Goal: Information Seeking & Learning: Learn about a topic

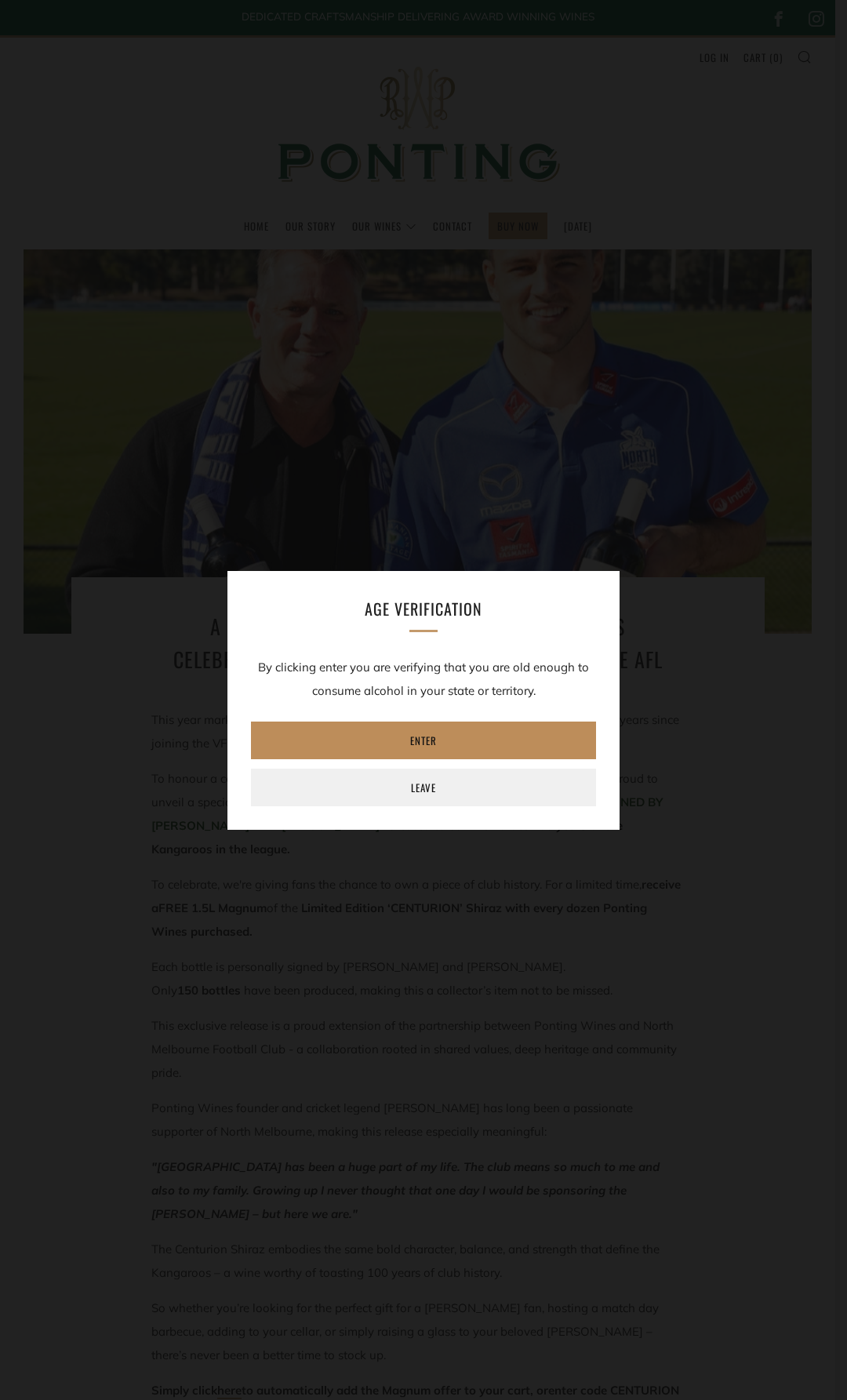
click at [461, 740] on link "Enter" at bounding box center [424, 740] width 345 height 38
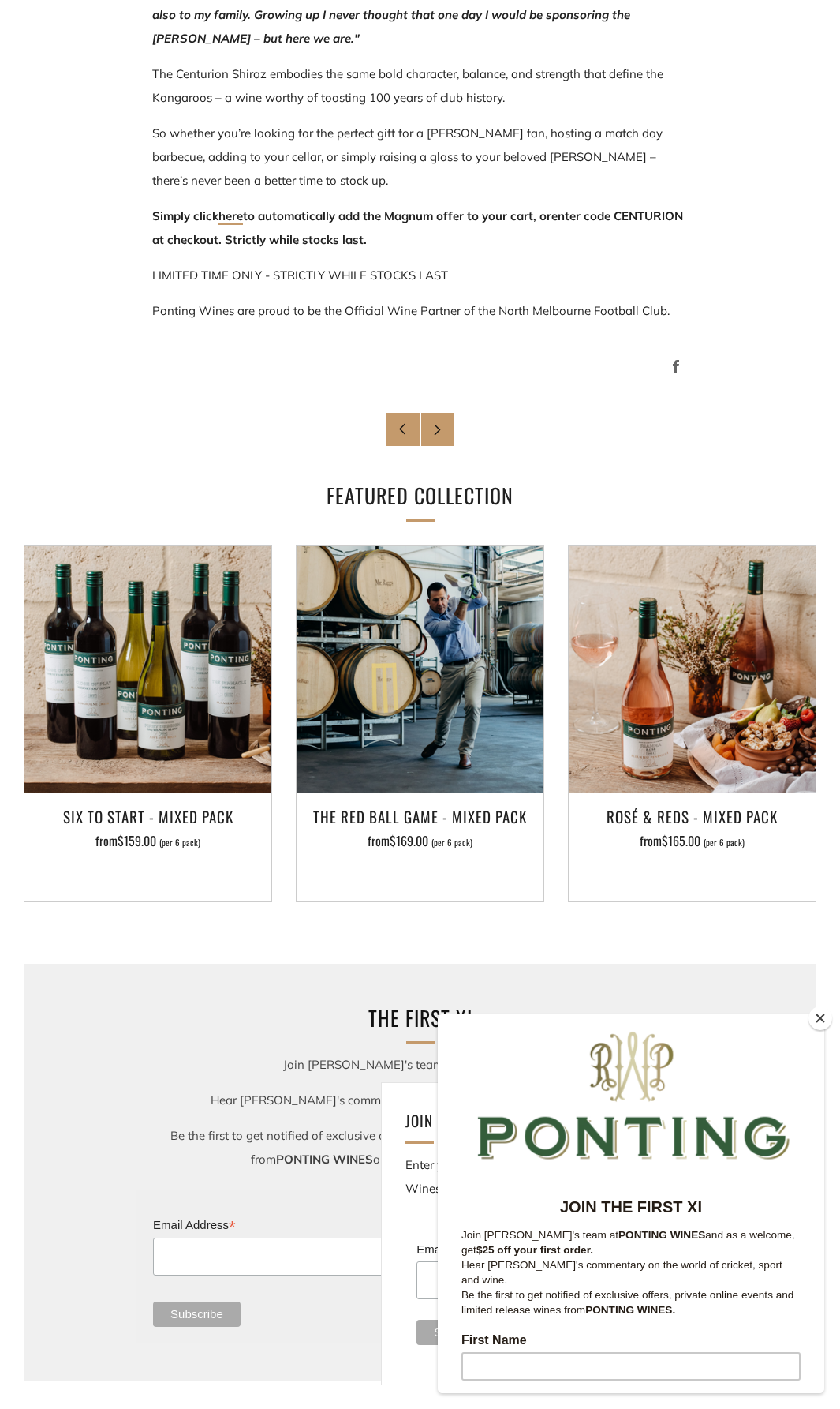
scroll to position [1026, 0]
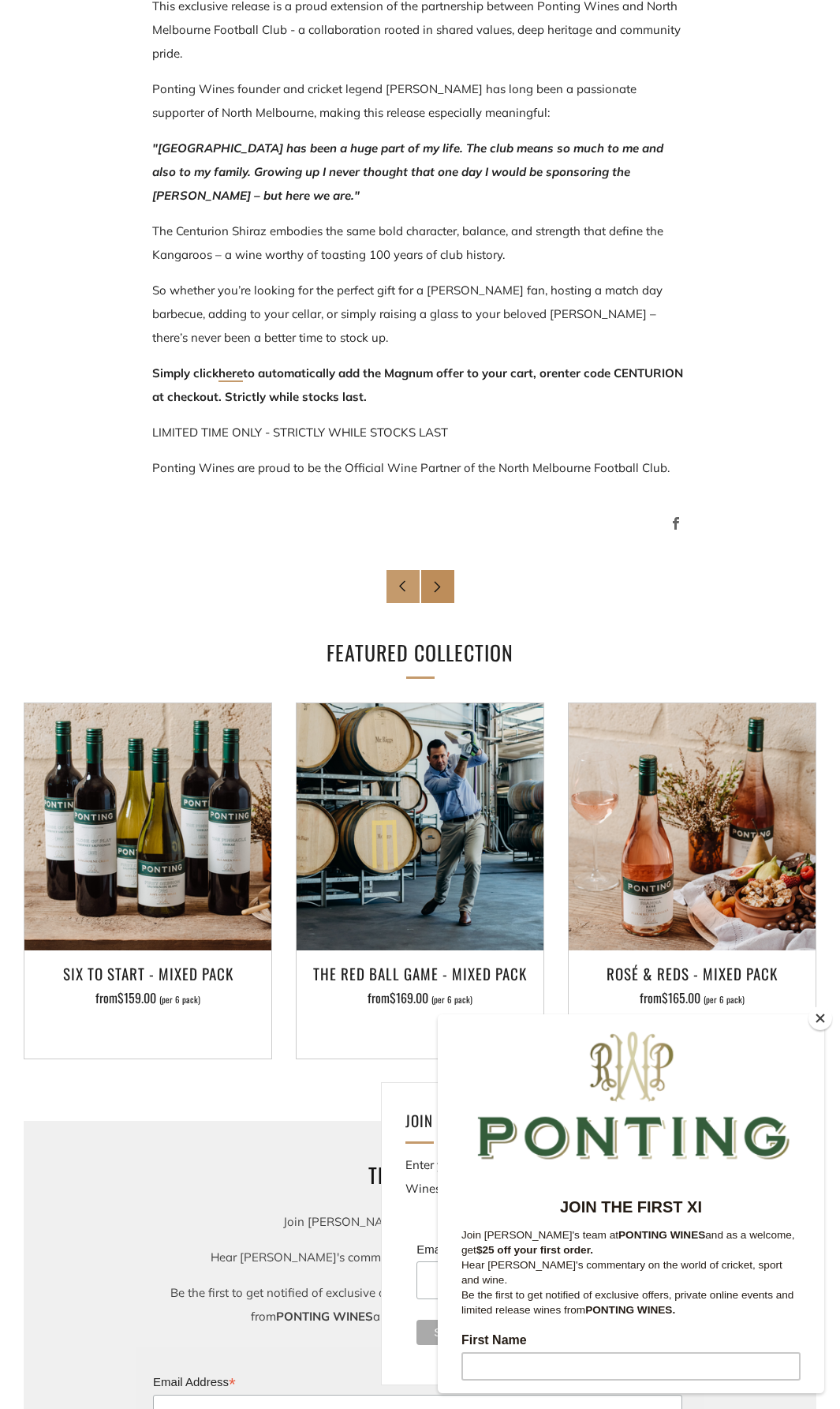
click at [442, 588] on icon at bounding box center [437, 586] width 12 height 12
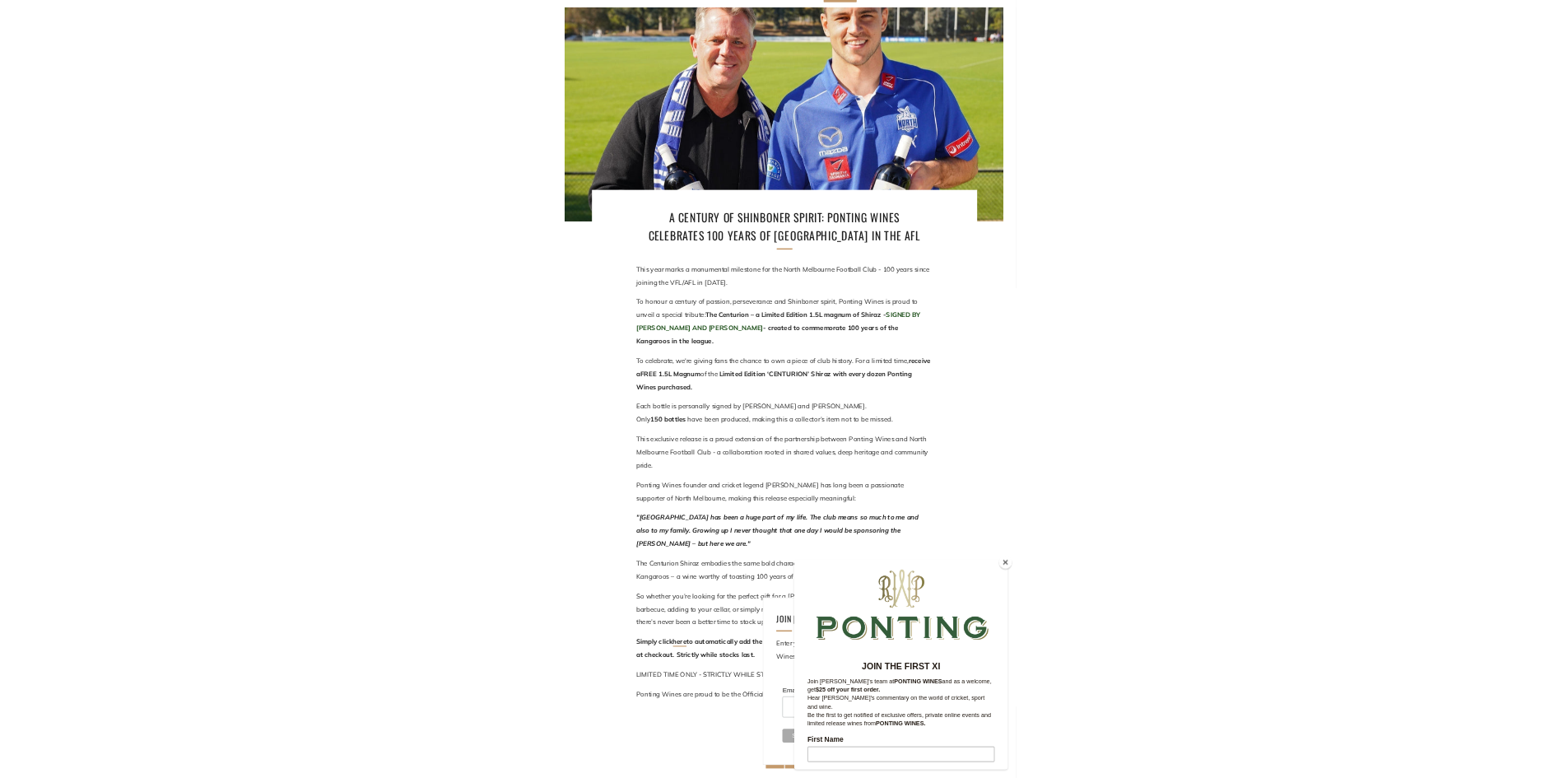
scroll to position [0, 0]
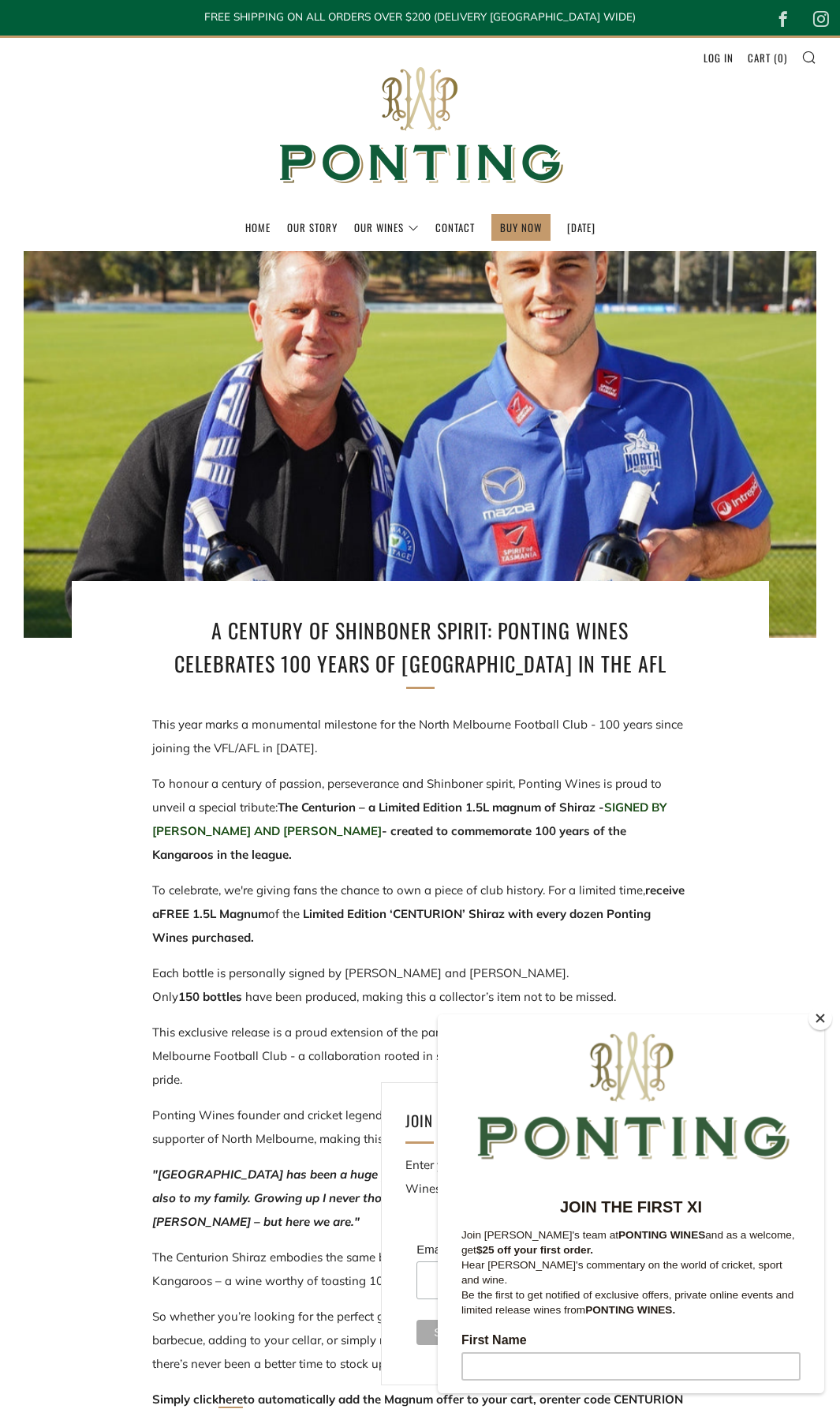
click at [81, 115] on header "Menu Search Cart Home Our Story Our Wines 0 )" at bounding box center [420, 143] width 840 height 215
drag, startPoint x: 827, startPoint y: 1015, endPoint x: 716, endPoint y: 823, distance: 221.8
click at [827, 1015] on button "Close" at bounding box center [820, 1017] width 23 height 23
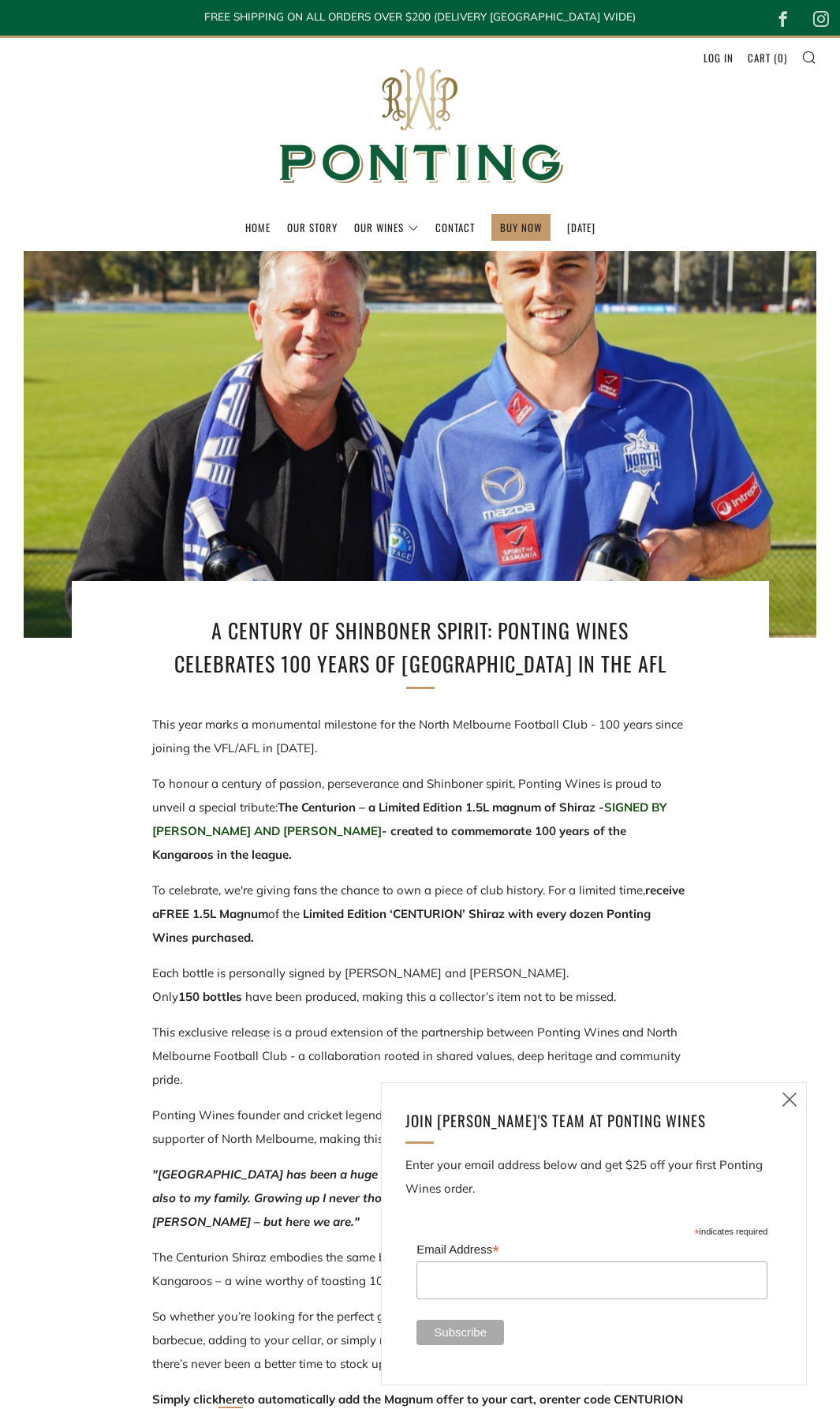
drag, startPoint x: 779, startPoint y: 1098, endPoint x: 789, endPoint y: 1086, distance: 15.6
click at [779, 1098] on link "Close (esc)" at bounding box center [790, 1100] width 33 height 33
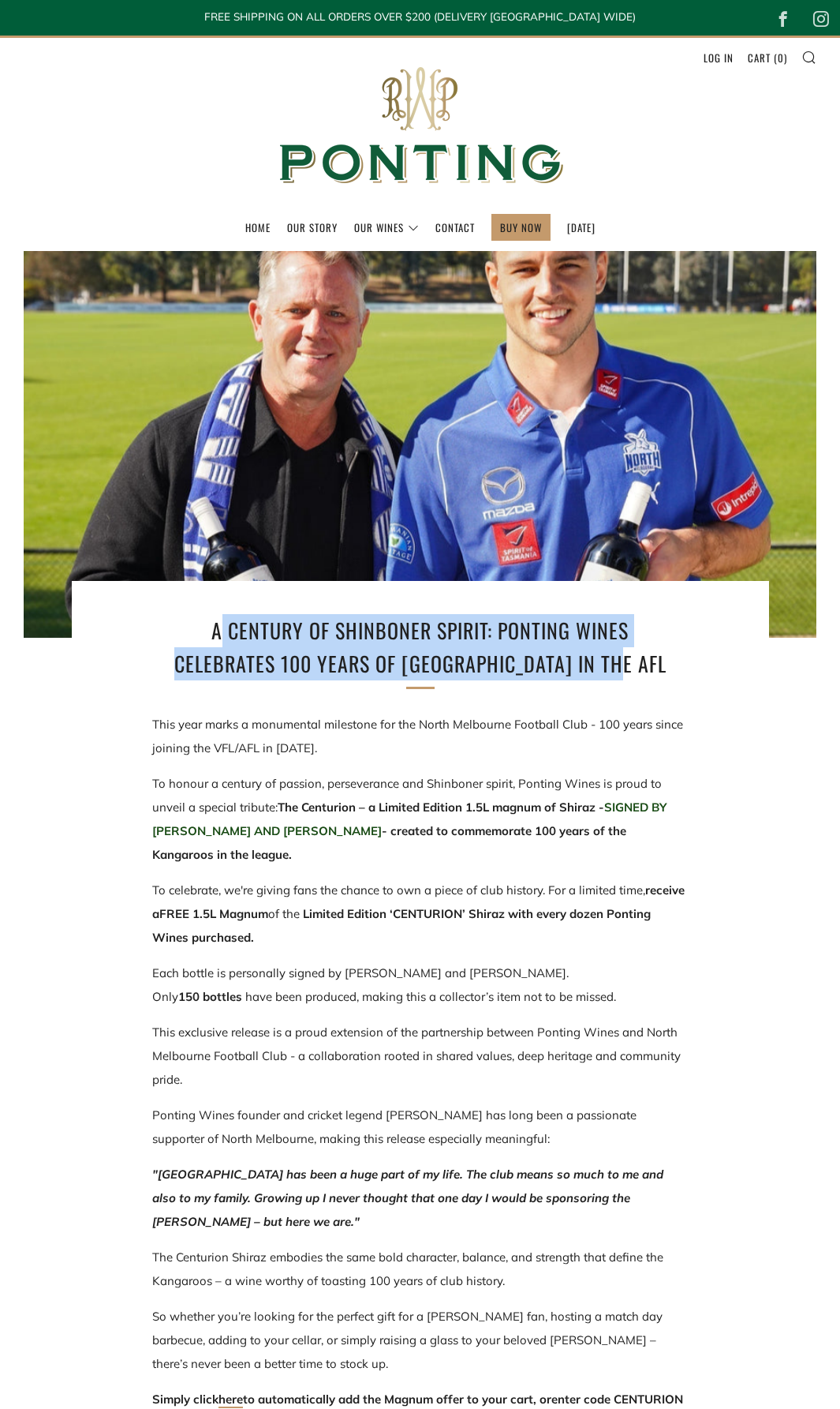
drag, startPoint x: 637, startPoint y: 668, endPoint x: 218, endPoint y: 628, distance: 420.9
click at [218, 624] on h1 "A Century of Shinboner Spirit: Ponting Wines Celebrates 100 Years of North Melb…" at bounding box center [420, 647] width 521 height 66
